Goal: Transaction & Acquisition: Book appointment/travel/reservation

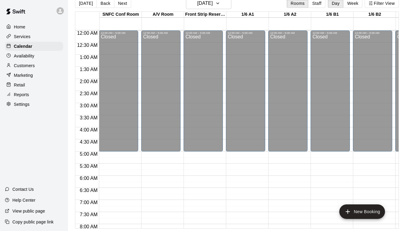
scroll to position [297, 0]
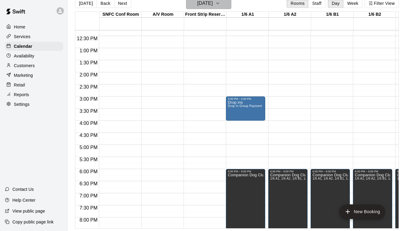
click at [221, 8] on button "[DATE]" at bounding box center [208, 3] width 45 height 11
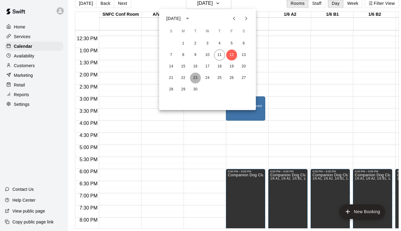
click at [196, 79] on button "23" at bounding box center [195, 78] width 11 height 11
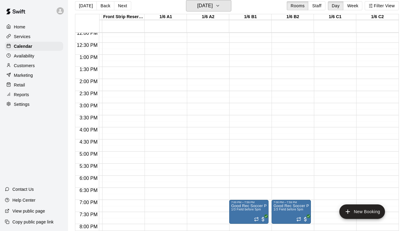
scroll to position [0, 82]
click at [207, 5] on h6 "[DATE]" at bounding box center [204, 6] width 15 height 8
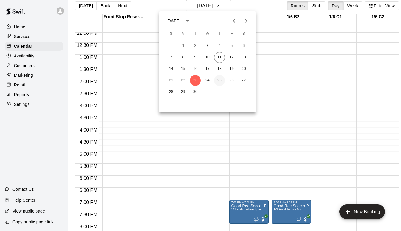
click at [218, 77] on button "25" at bounding box center [219, 80] width 11 height 11
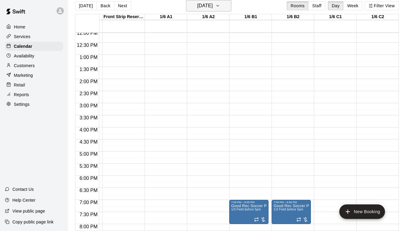
click at [211, 11] on button "[DATE]" at bounding box center [208, 5] width 45 height 11
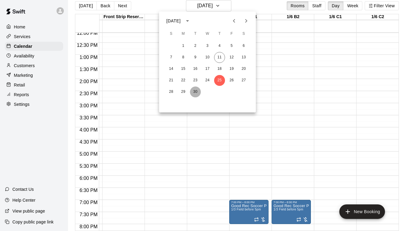
click at [194, 91] on button "30" at bounding box center [195, 92] width 11 height 11
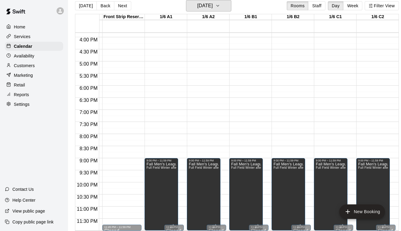
scroll to position [383, 82]
click at [211, 5] on h6 "[DATE]" at bounding box center [204, 6] width 15 height 8
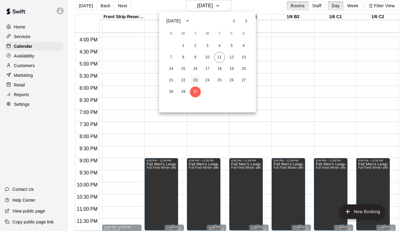
click at [194, 78] on button "23" at bounding box center [195, 80] width 11 height 11
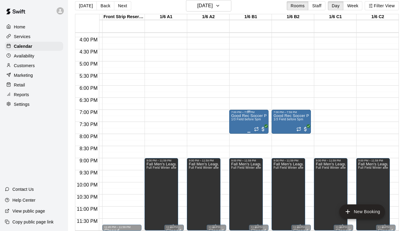
click at [238, 126] on div "Good Rec Soccer Pick up 1/3 Field before 5pm" at bounding box center [249, 229] width 36 height 231
click at [238, 118] on icon "edit" at bounding box center [237, 119] width 7 height 7
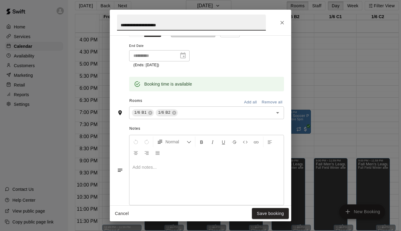
scroll to position [62, 0]
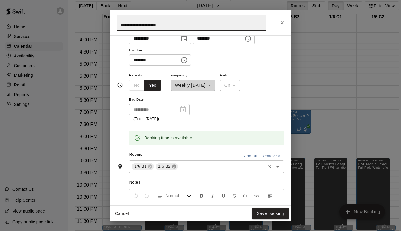
click at [174, 165] on icon at bounding box center [174, 167] width 4 height 4
click at [151, 166] on icon at bounding box center [150, 167] width 4 height 4
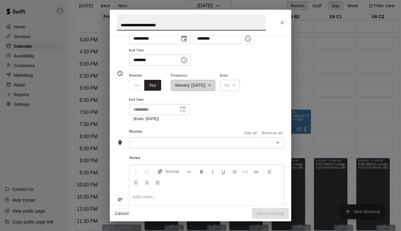
click at [146, 137] on div "​" at bounding box center [206, 142] width 155 height 11
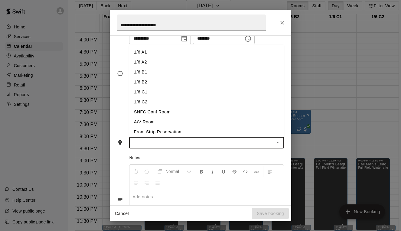
click at [154, 48] on li "1/6 A1" at bounding box center [206, 52] width 155 height 10
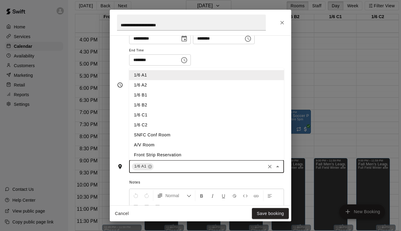
click at [177, 168] on input "text" at bounding box center [210, 167] width 110 height 8
click at [146, 88] on li "1/6 A2" at bounding box center [206, 85] width 155 height 10
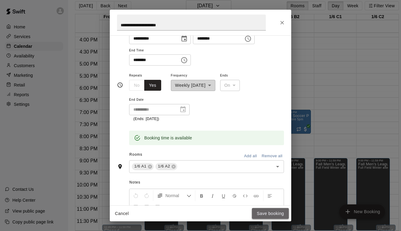
click at [267, 215] on button "Save booking" at bounding box center [270, 213] width 37 height 11
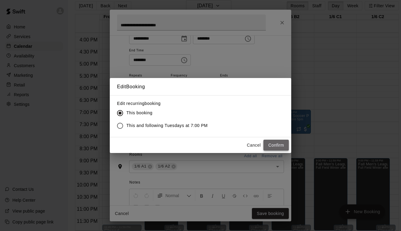
click at [281, 144] on button "Confirm" at bounding box center [276, 145] width 25 height 11
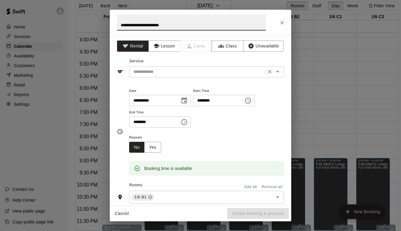
type input "**********"
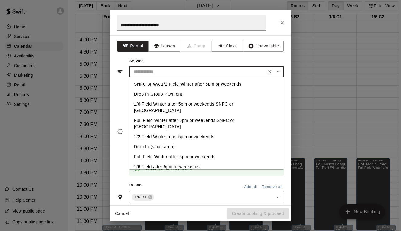
click at [175, 74] on input "text" at bounding box center [197, 72] width 133 height 8
click at [156, 132] on li "1/2 Field Winter after 5pm or weekends" at bounding box center [206, 137] width 155 height 10
type input "**********"
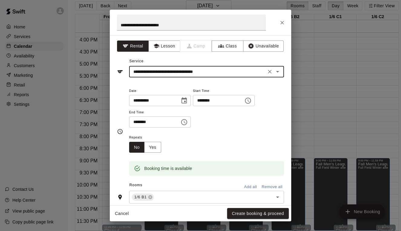
click at [136, 121] on input "********" at bounding box center [152, 121] width 47 height 11
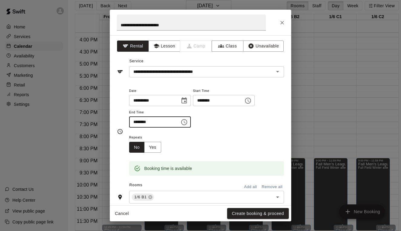
type input "********"
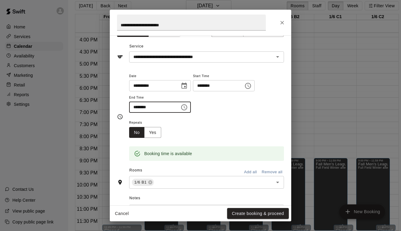
scroll to position [29, 0]
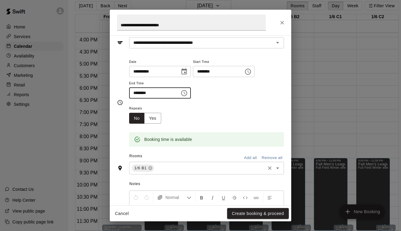
click at [176, 167] on input "text" at bounding box center [210, 169] width 110 height 8
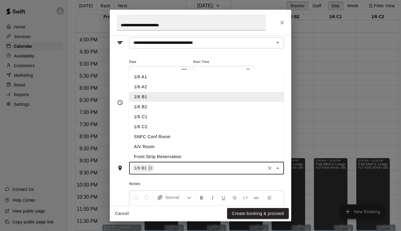
click at [144, 103] on li "1/6 B2" at bounding box center [206, 107] width 155 height 10
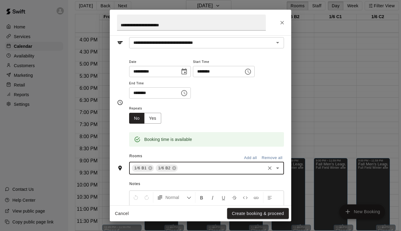
click at [197, 165] on input "text" at bounding box center [222, 169] width 86 height 8
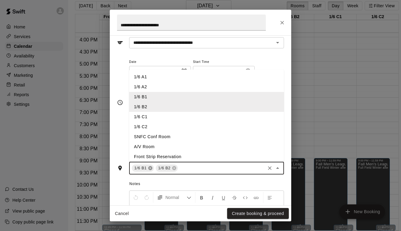
click at [149, 168] on icon at bounding box center [150, 168] width 4 height 4
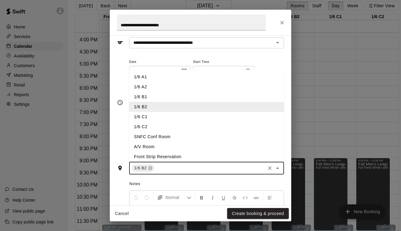
click at [143, 112] on li "1/6 C1" at bounding box center [206, 117] width 155 height 10
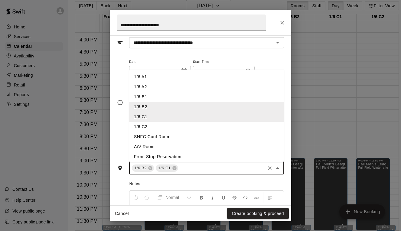
click at [186, 165] on input "text" at bounding box center [221, 169] width 85 height 8
click at [140, 127] on li "1/6 C2" at bounding box center [206, 127] width 155 height 10
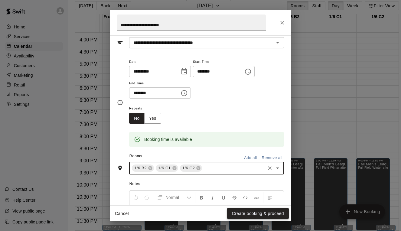
click at [258, 214] on button "Create booking & proceed" at bounding box center [258, 213] width 62 height 11
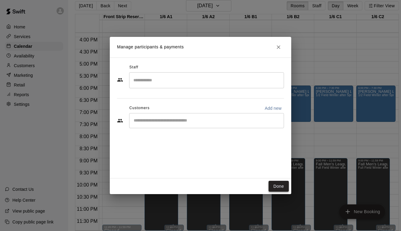
click at [280, 187] on button "Done" at bounding box center [279, 186] width 20 height 11
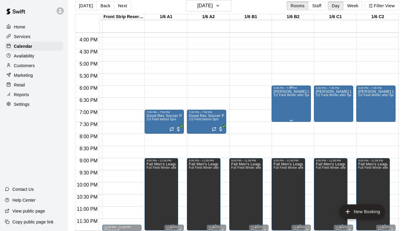
click at [303, 110] on div "[PERSON_NAME] Lisence Video 1/2 Field Winter after 5pm or weekends" at bounding box center [291, 205] width 36 height 231
click at [279, 97] on icon "edit" at bounding box center [279, 95] width 5 height 5
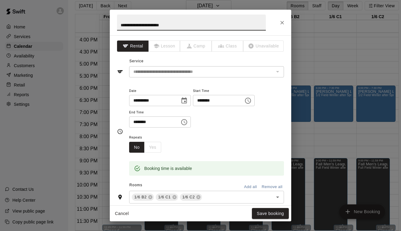
click at [152, 24] on input "**********" at bounding box center [191, 23] width 149 height 16
click at [159, 24] on input "**********" at bounding box center [191, 23] width 149 height 16
type input "**********"
click at [243, 123] on div "**********" at bounding box center [206, 107] width 155 height 41
click at [261, 214] on button "Save booking" at bounding box center [270, 213] width 37 height 11
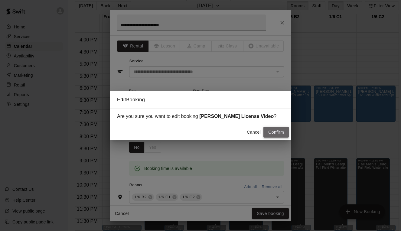
click at [277, 132] on button "Confirm" at bounding box center [276, 132] width 25 height 11
